Goal: Task Accomplishment & Management: Use online tool/utility

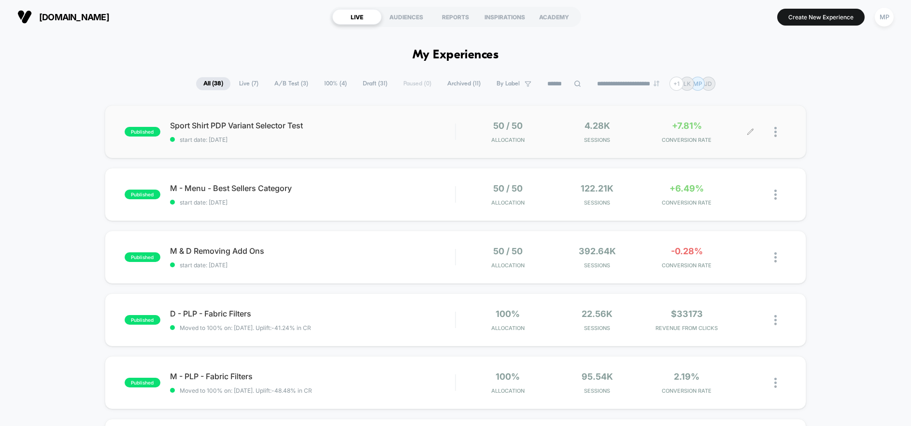
click at [747, 132] on icon at bounding box center [750, 131] width 7 height 7
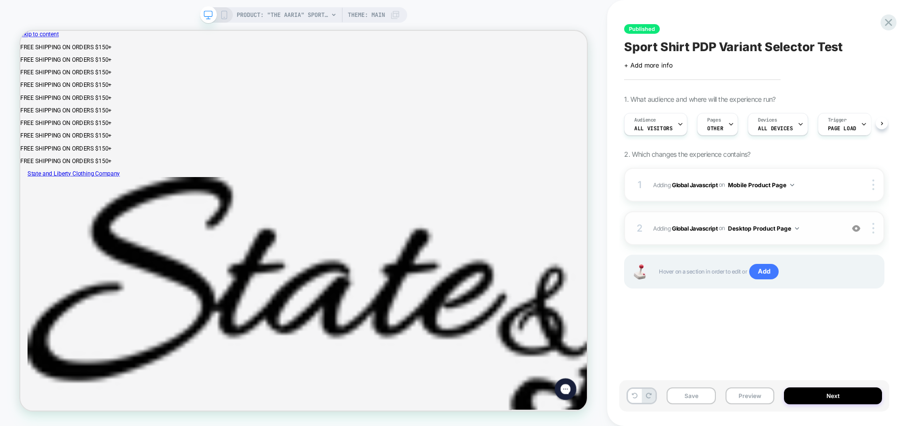
scroll to position [0, 0]
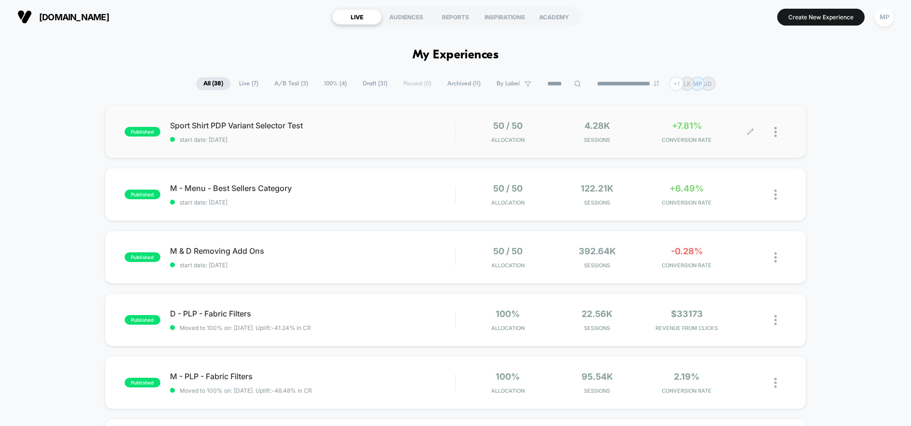
click at [782, 129] on div at bounding box center [780, 132] width 12 height 23
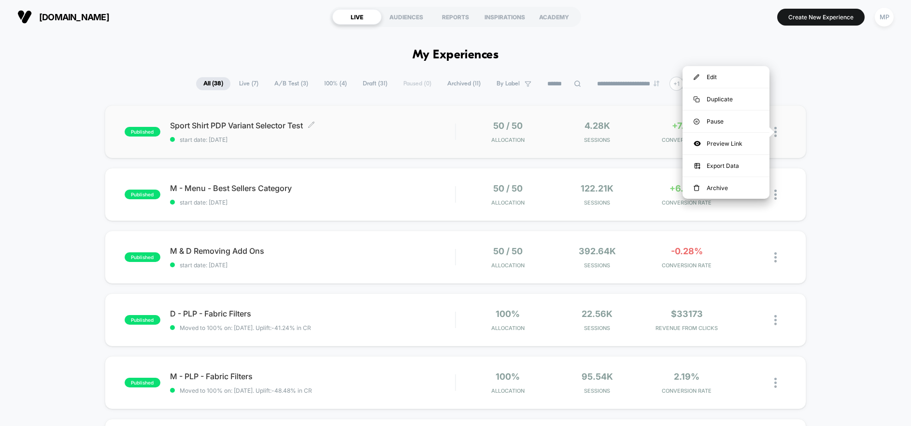
click at [409, 128] on span "Sport Shirt PDP Variant Selector Test Click to edit experience details" at bounding box center [312, 126] width 285 height 10
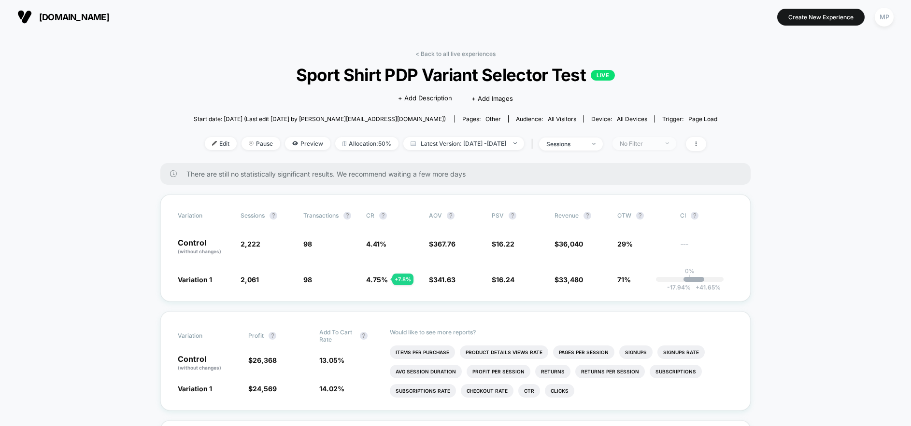
click at [654, 144] on div "No Filter" at bounding box center [639, 143] width 39 height 7
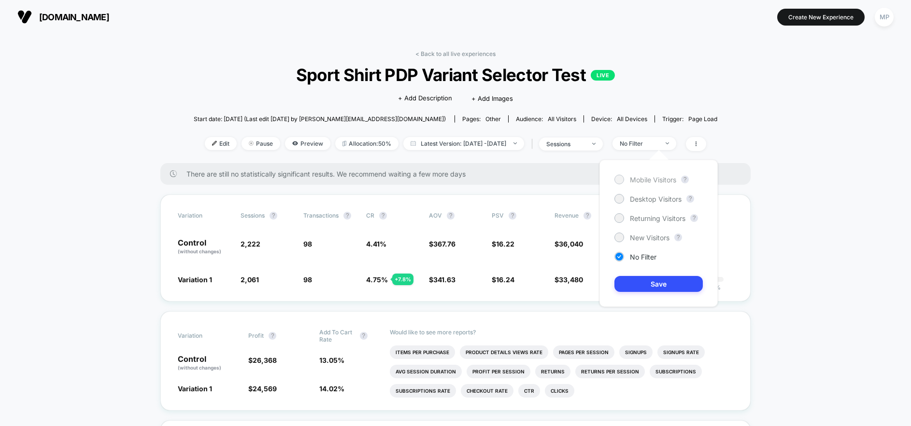
click at [653, 181] on span "Mobile Visitors" at bounding box center [653, 180] width 46 height 8
click at [655, 285] on button "Save" at bounding box center [658, 284] width 88 height 16
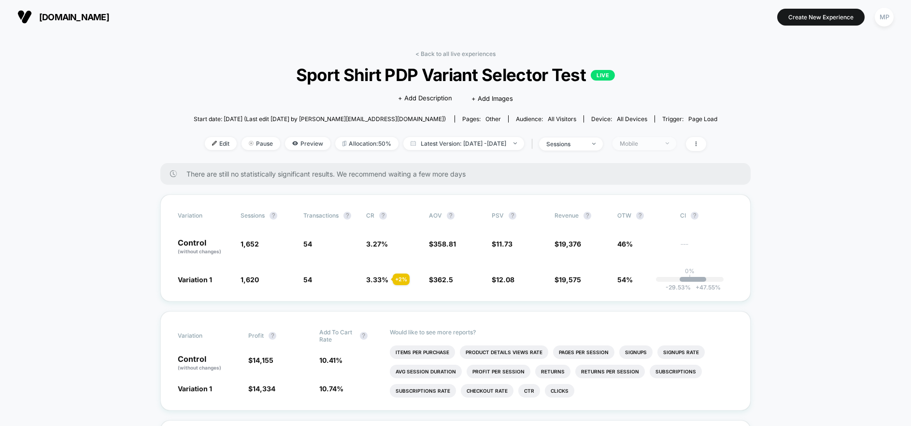
drag, startPoint x: 691, startPoint y: 143, endPoint x: 680, endPoint y: 143, distance: 10.6
click at [676, 143] on span "Mobile" at bounding box center [644, 143] width 64 height 13
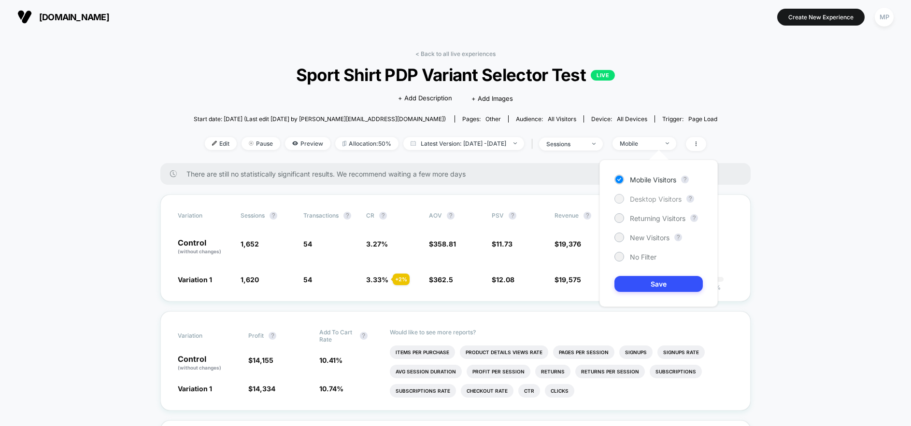
click at [652, 199] on span "Desktop Visitors" at bounding box center [656, 199] width 52 height 8
click at [651, 284] on button "Save" at bounding box center [658, 284] width 88 height 16
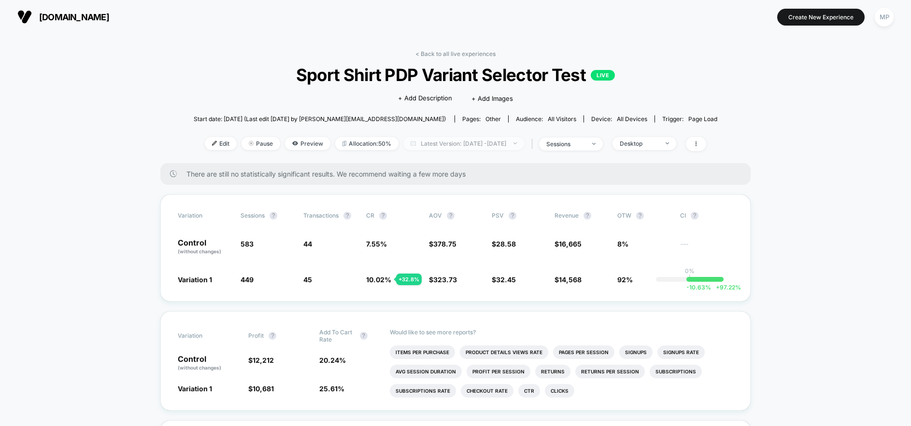
click at [510, 142] on span "Latest Version: [DATE] - [DATE]" at bounding box center [463, 143] width 121 height 13
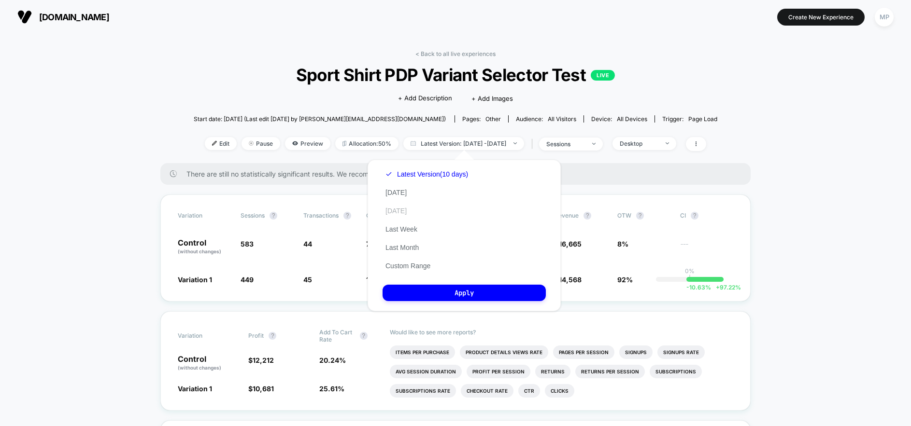
click at [409, 210] on button "[DATE]" at bounding box center [395, 211] width 27 height 9
click at [441, 294] on button "Apply" at bounding box center [463, 293] width 163 height 16
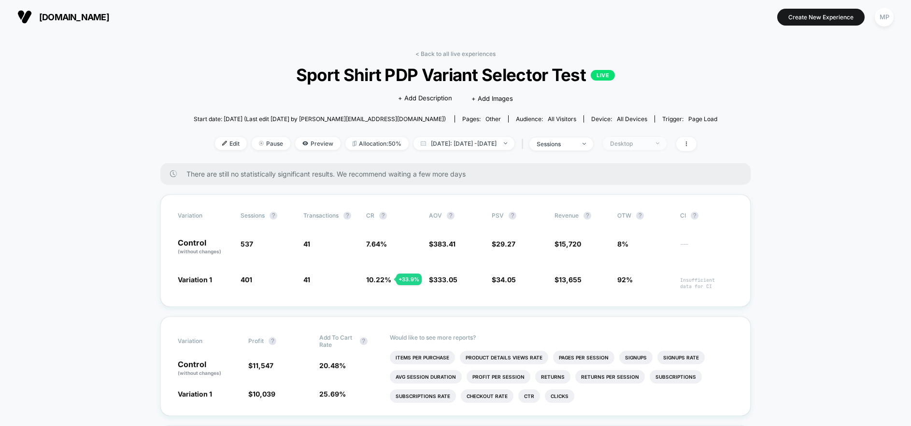
click at [638, 139] on span "Desktop" at bounding box center [635, 143] width 64 height 13
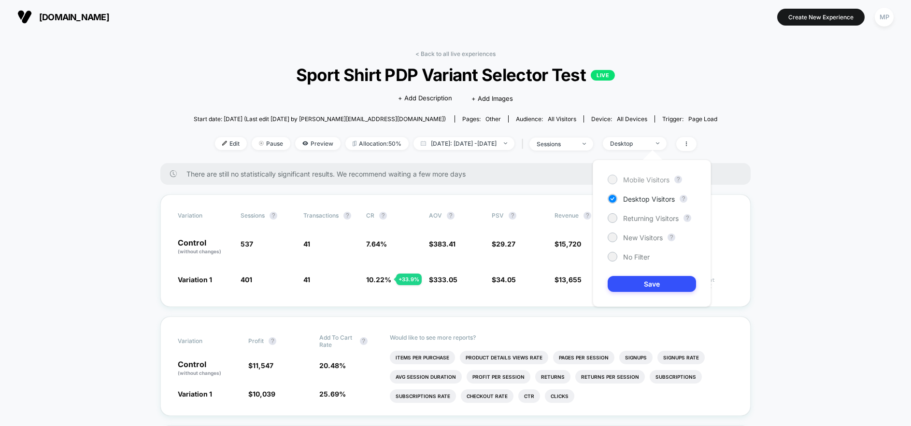
click at [635, 179] on span "Mobile Visitors" at bounding box center [646, 180] width 46 height 8
click at [645, 285] on button "Save" at bounding box center [651, 284] width 88 height 16
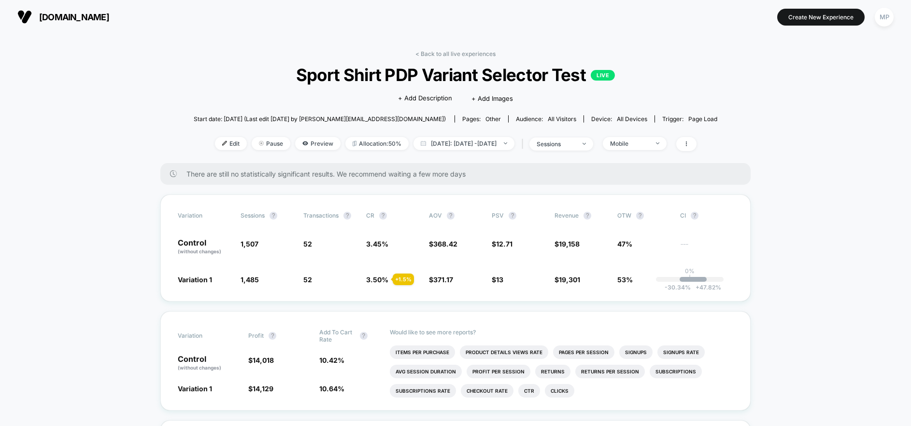
drag, startPoint x: 60, startPoint y: 13, endPoint x: 103, endPoint y: 20, distance: 43.6
click at [60, 13] on span "[DOMAIN_NAME]" at bounding box center [74, 17] width 70 height 10
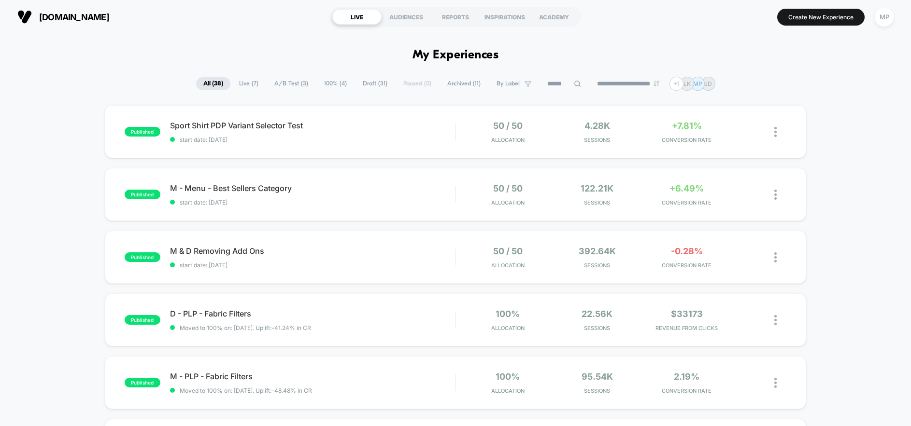
click at [361, 87] on span "Draft ( 31 )" at bounding box center [374, 83] width 39 height 13
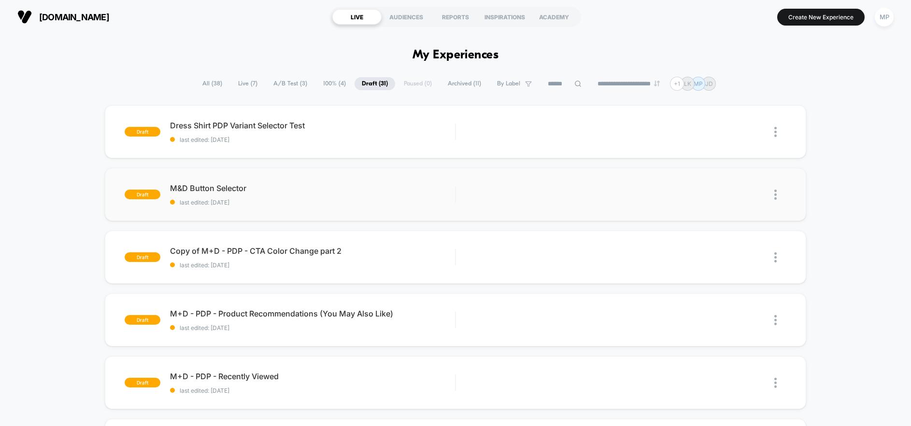
click at [775, 197] on img at bounding box center [775, 195] width 2 height 10
click at [711, 240] on div "Delete" at bounding box center [725, 240] width 87 height 22
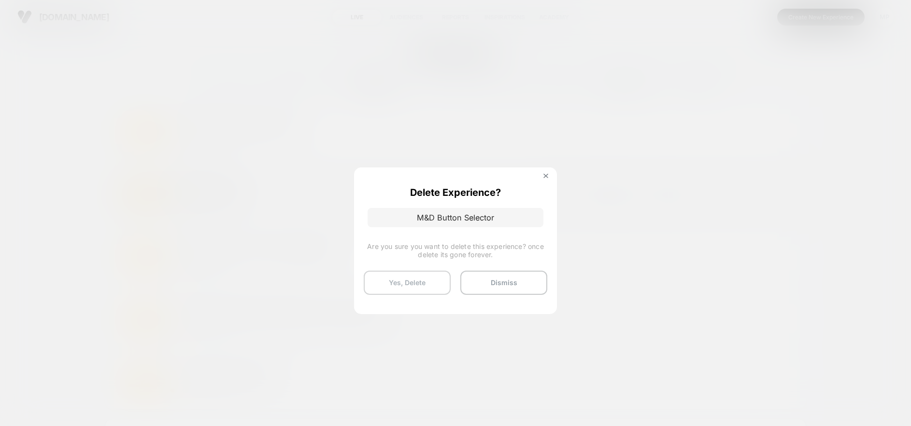
click at [414, 284] on button "Yes, Delete" at bounding box center [407, 283] width 87 height 24
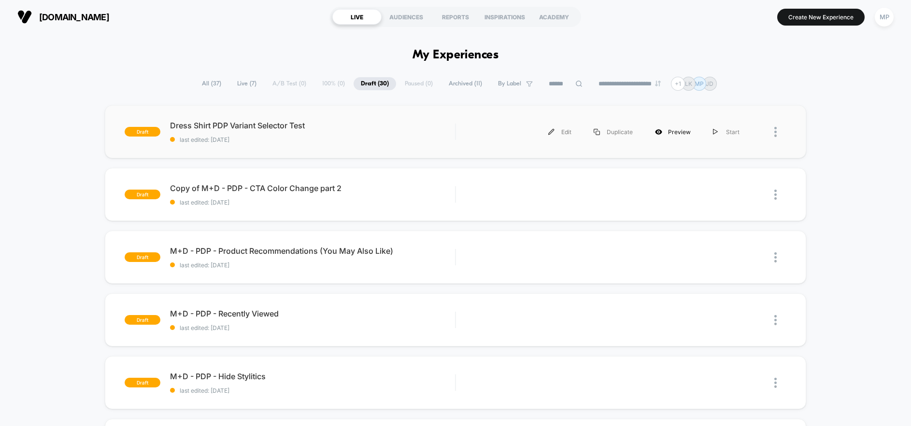
click at [674, 130] on div "Preview" at bounding box center [673, 132] width 58 height 22
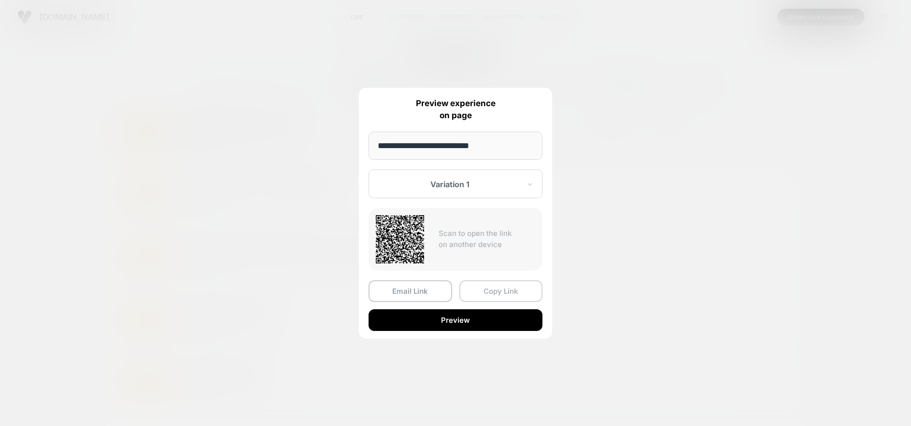
click at [487, 291] on button "Copy Link" at bounding box center [501, 292] width 84 height 22
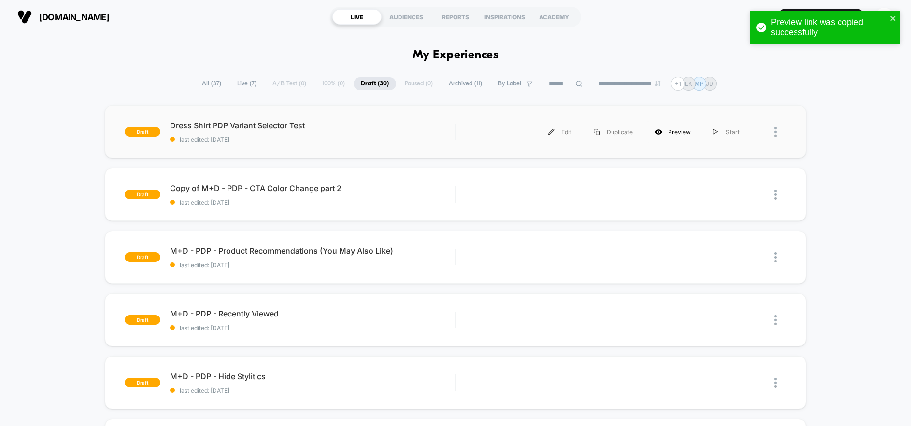
click at [670, 131] on div "Preview" at bounding box center [673, 132] width 58 height 22
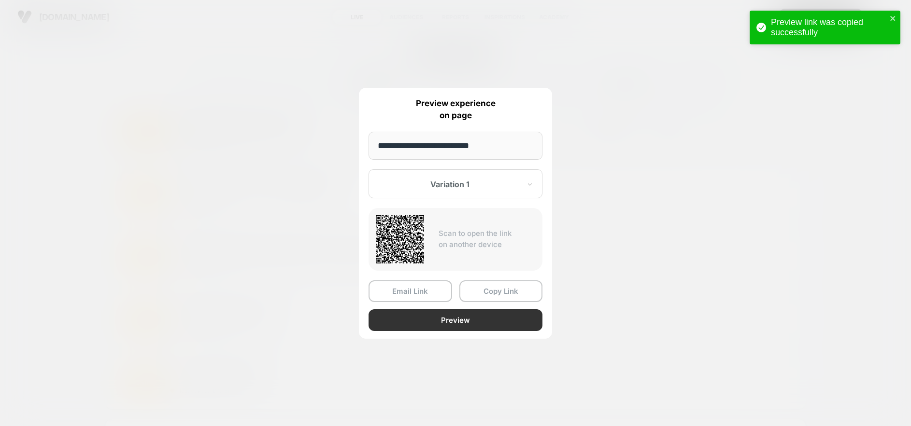
click at [441, 318] on button "Preview" at bounding box center [455, 321] width 174 height 22
